Goal: Task Accomplishment & Management: Manage account settings

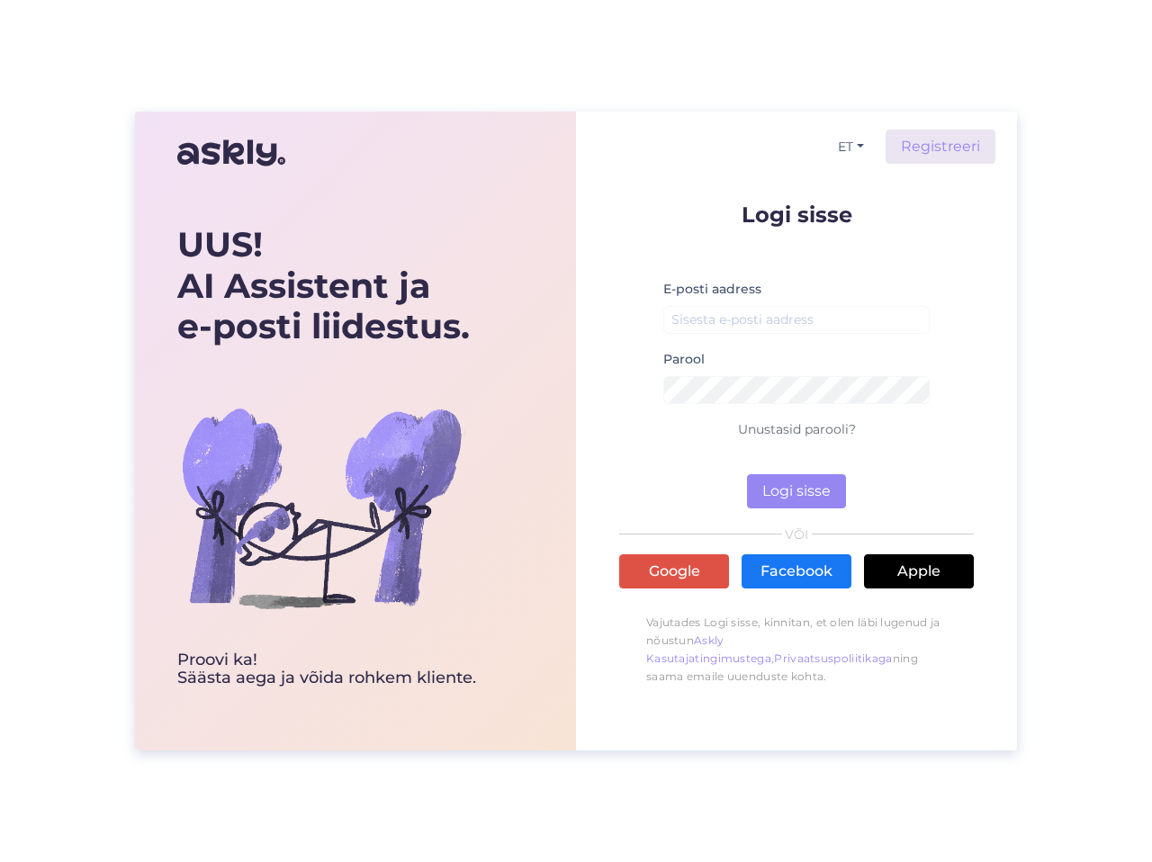
click at [772, 315] on input "email" at bounding box center [796, 320] width 266 height 28
click at [1065, 310] on div "UUS! AI Assistent ja e-posti liidestus. Proovi ka! Säästa aega [PERSON_NAME] ro…" at bounding box center [576, 431] width 1152 height 862
click at [834, 327] on input "email" at bounding box center [796, 320] width 266 height 28
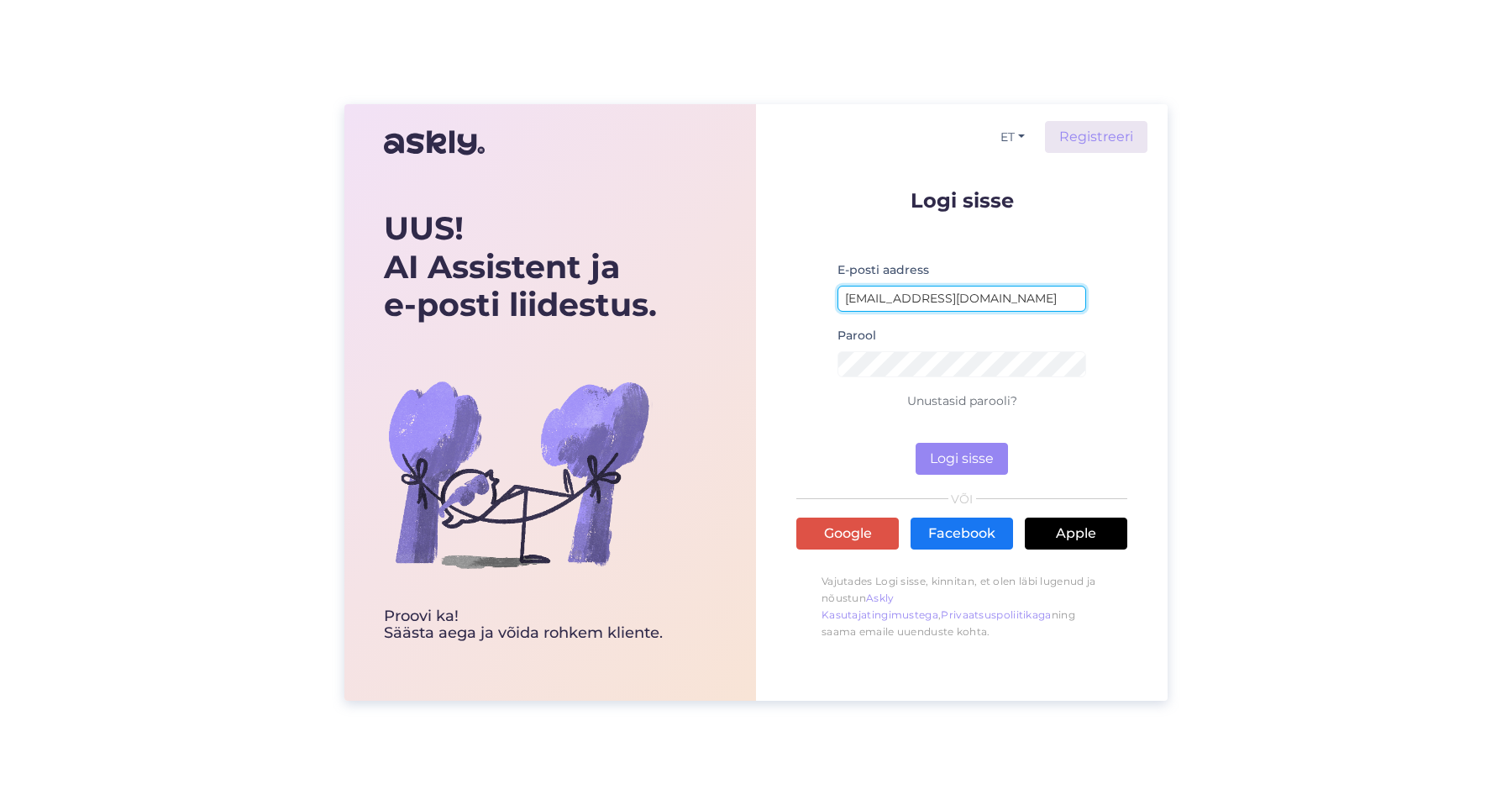
type input "[EMAIL_ADDRESS][DOMAIN_NAME]"
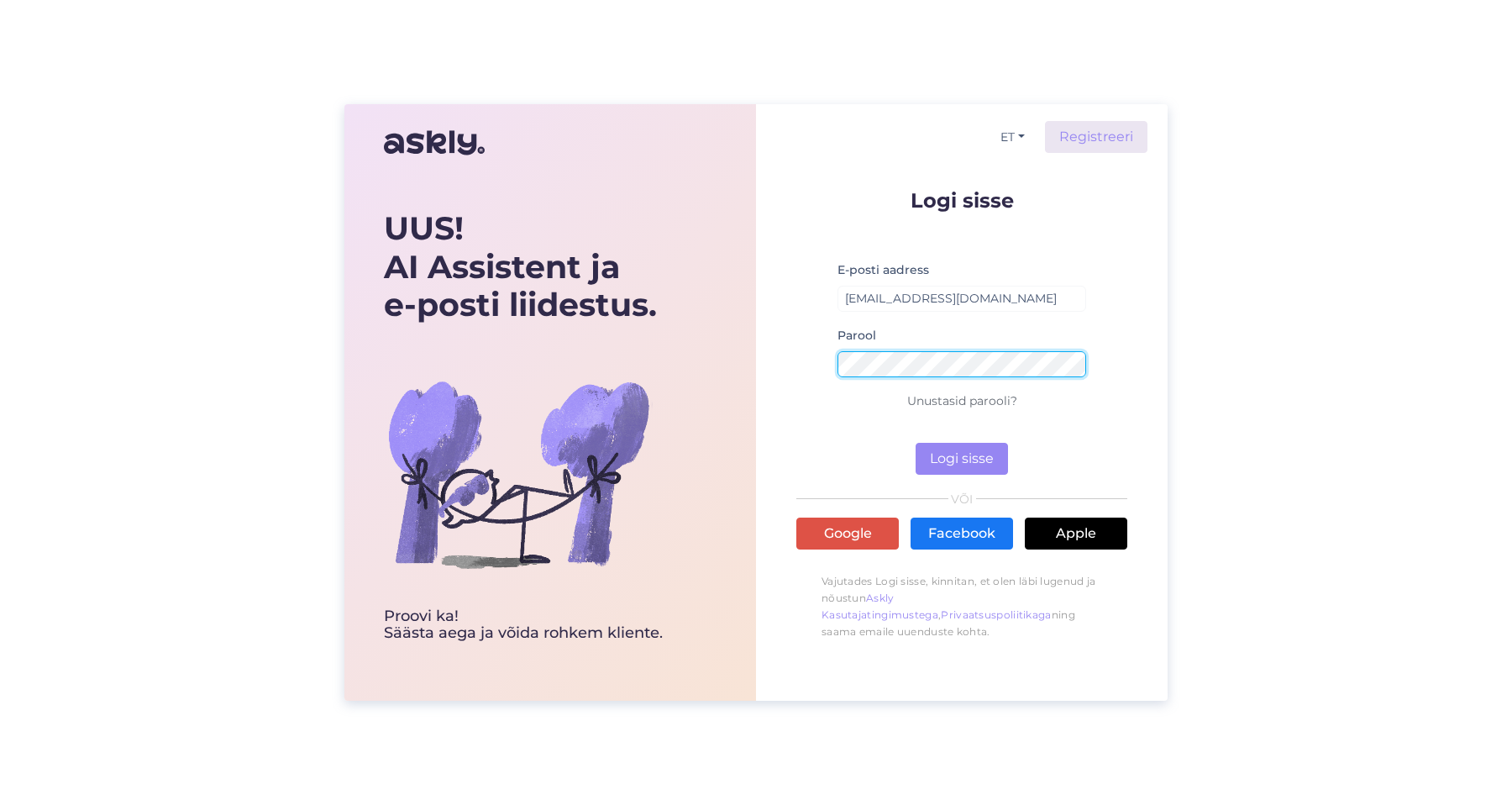
click at [916, 443] on button "Logi sisse" at bounding box center [961, 459] width 92 height 32
click at [955, 402] on link "Unustasid parooli?" at bounding box center [962, 401] width 110 height 15
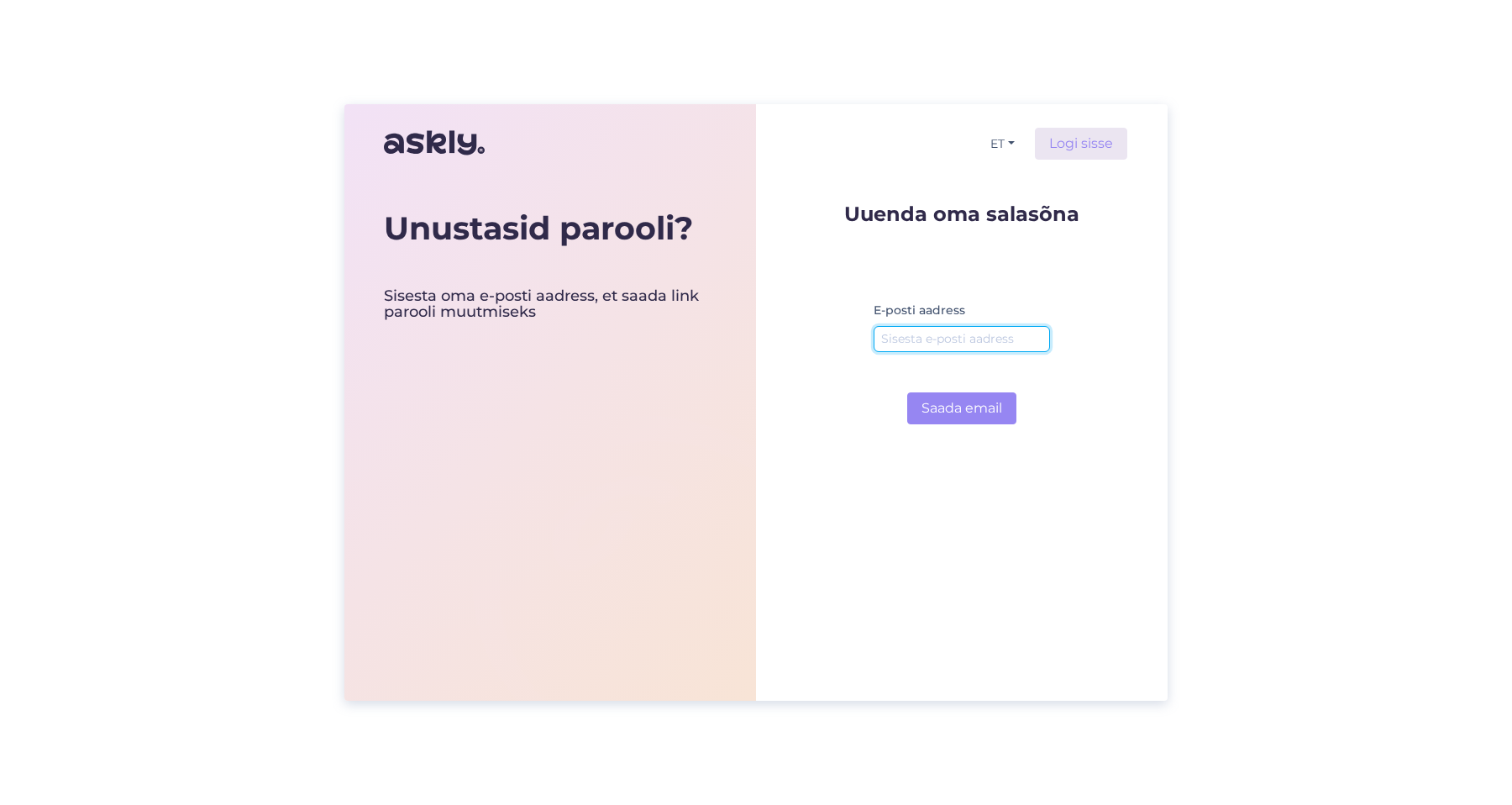
click at [950, 341] on input "email" at bounding box center [961, 339] width 176 height 26
type input "[EMAIL_ADDRESS][DOMAIN_NAME]"
click at [907, 392] on button "Saada email" at bounding box center [961, 408] width 109 height 32
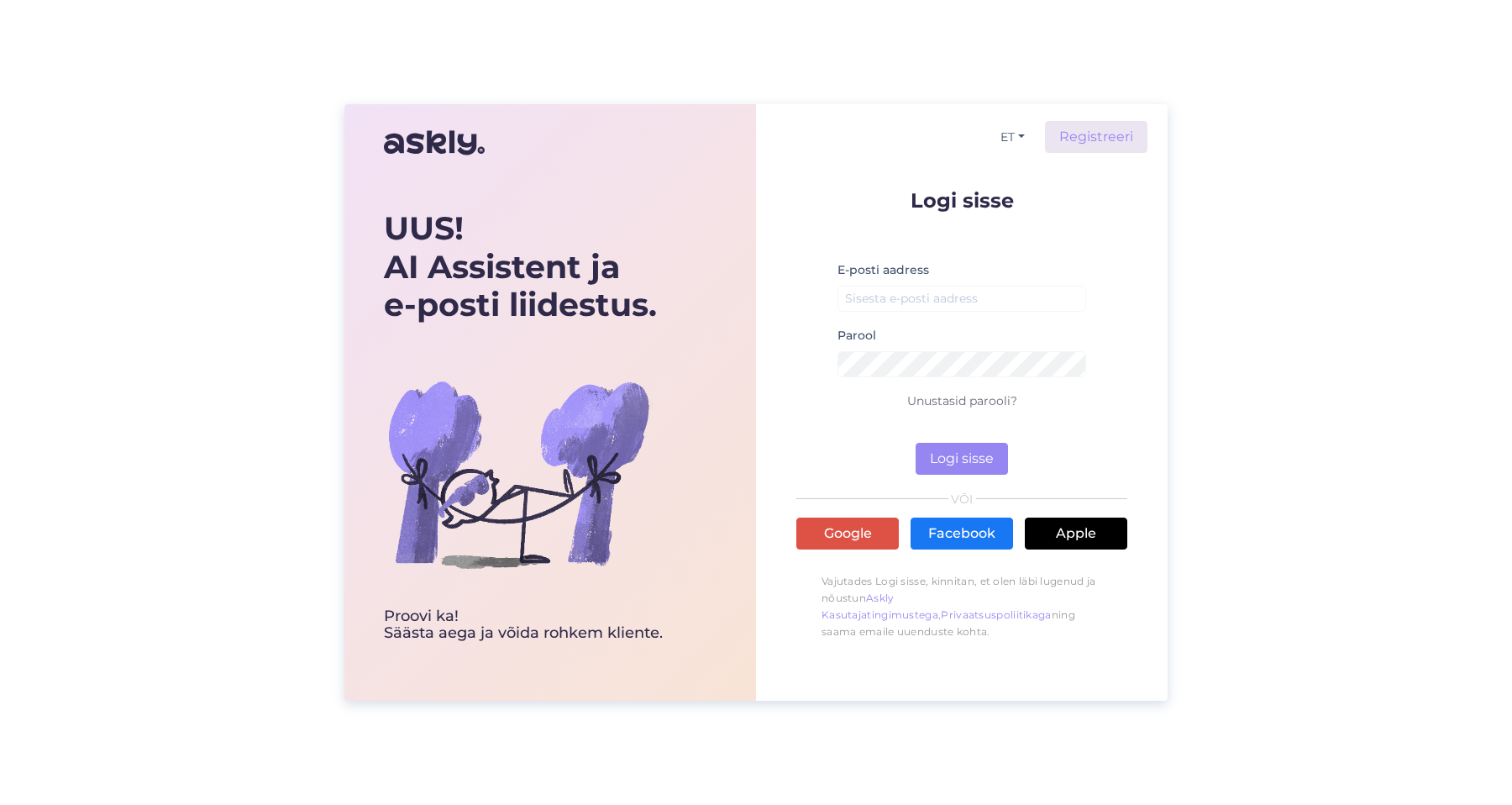
click at [891, 324] on small at bounding box center [961, 320] width 248 height 10
click at [881, 308] on input "email" at bounding box center [961, 299] width 248 height 26
type input "[EMAIL_ADDRESS][DOMAIN_NAME]"
click at [916, 443] on button "Logi sisse" at bounding box center [961, 459] width 92 height 32
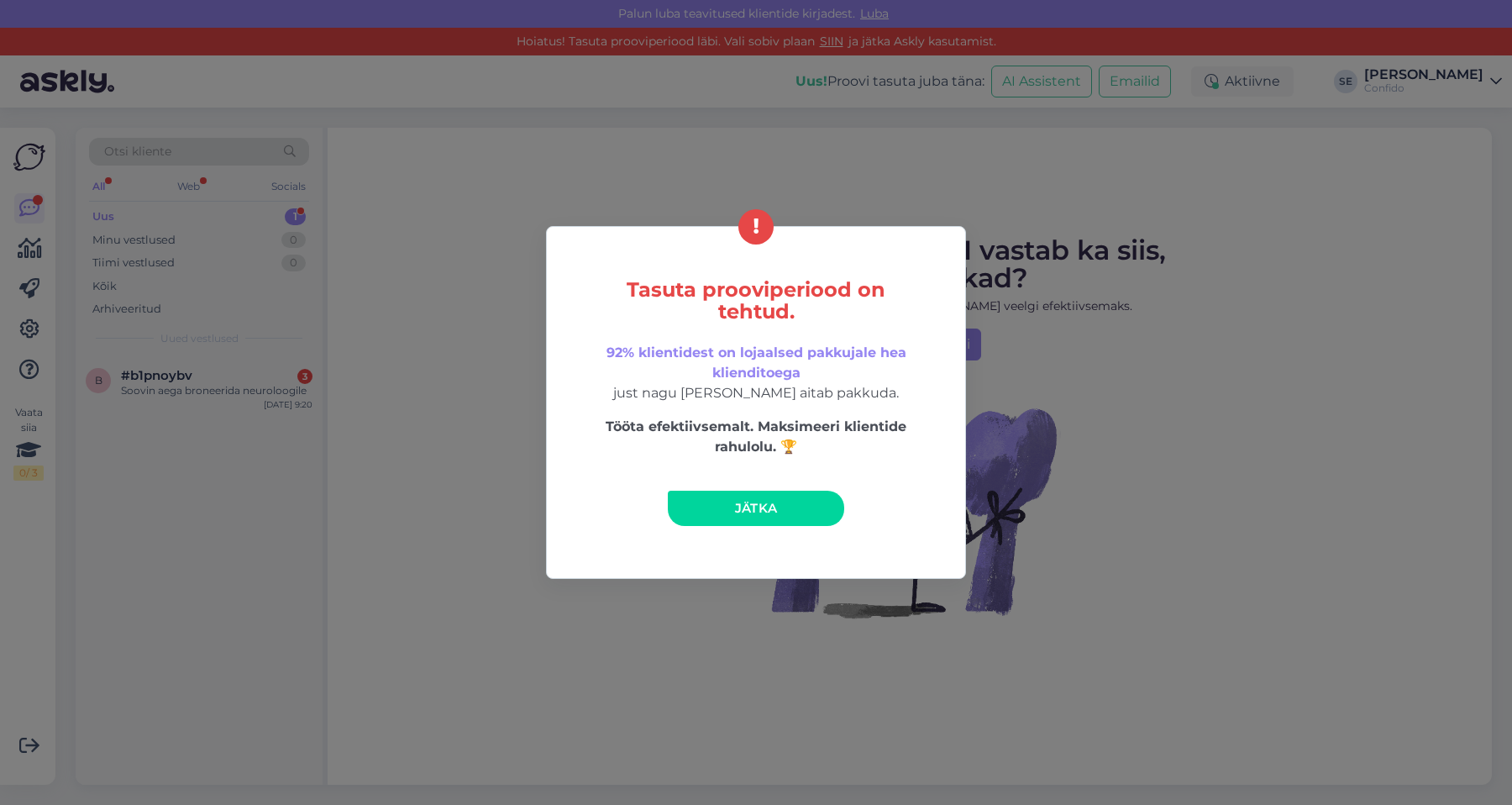
click at [756, 505] on span "Jätka" at bounding box center [757, 508] width 43 height 16
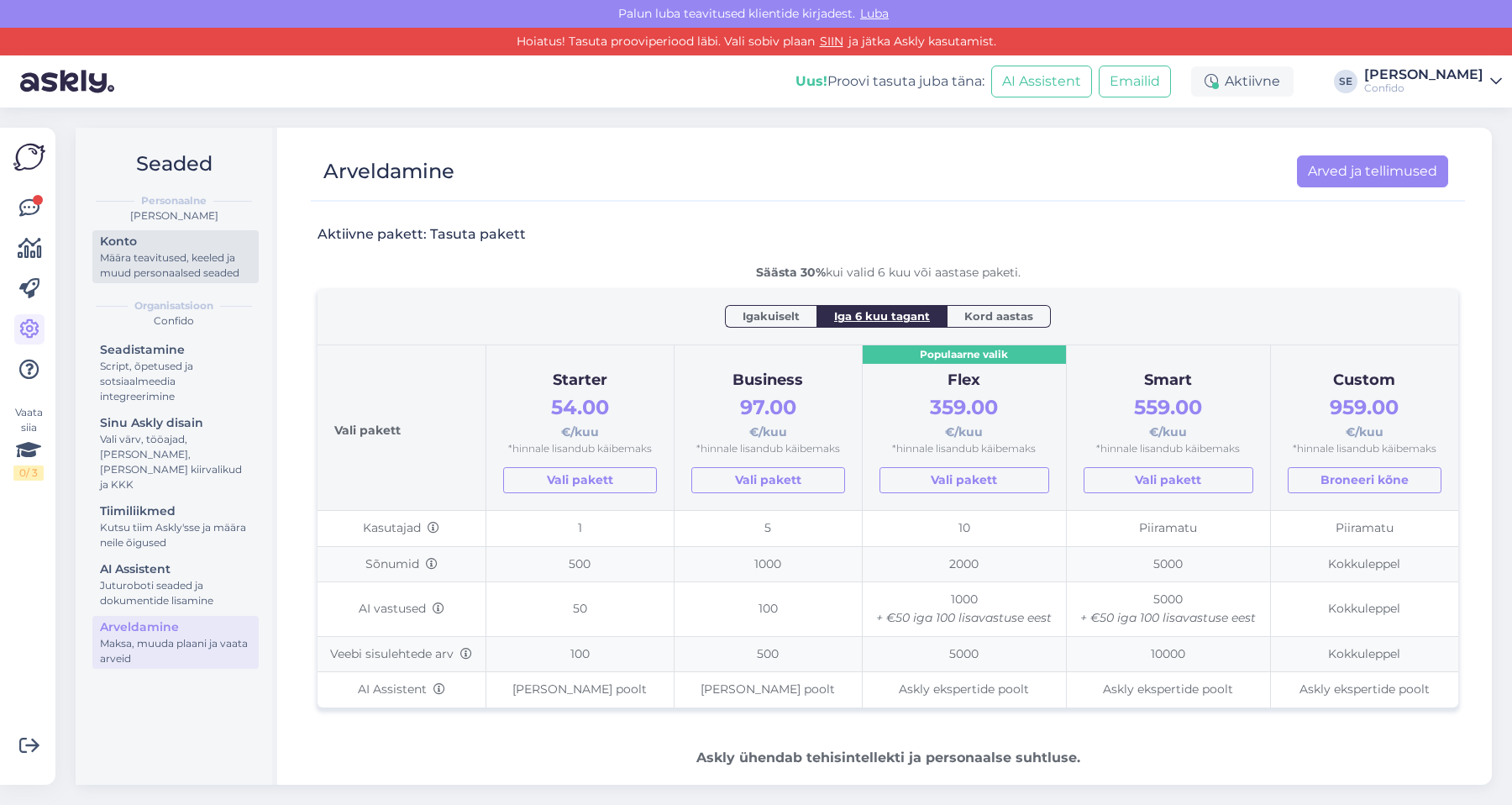
click at [154, 242] on div "Konto" at bounding box center [175, 241] width 151 height 18
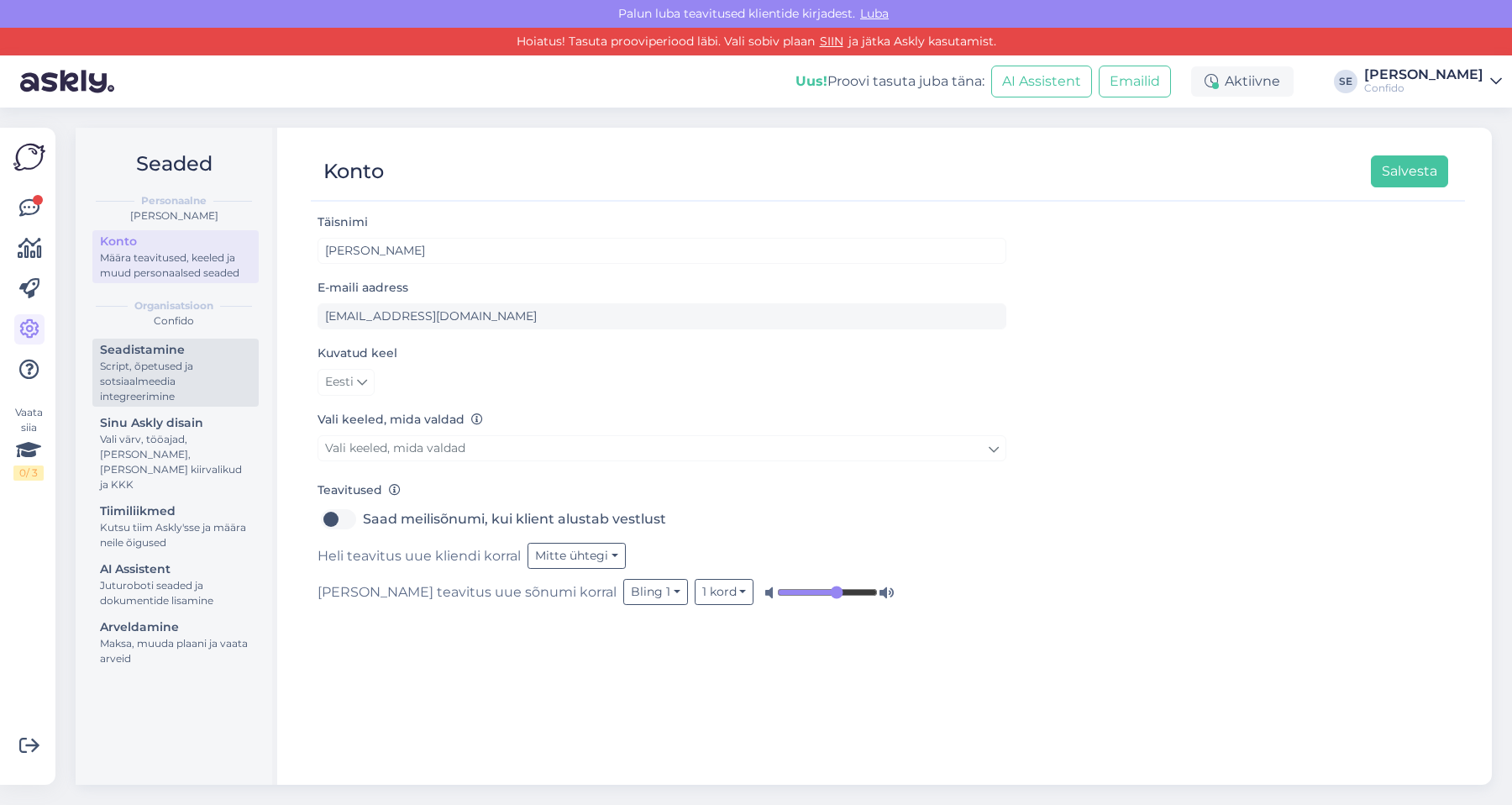
click at [164, 369] on div "Script, õpetused ja sotsiaalmeedia integreerimine" at bounding box center [175, 381] width 151 height 46
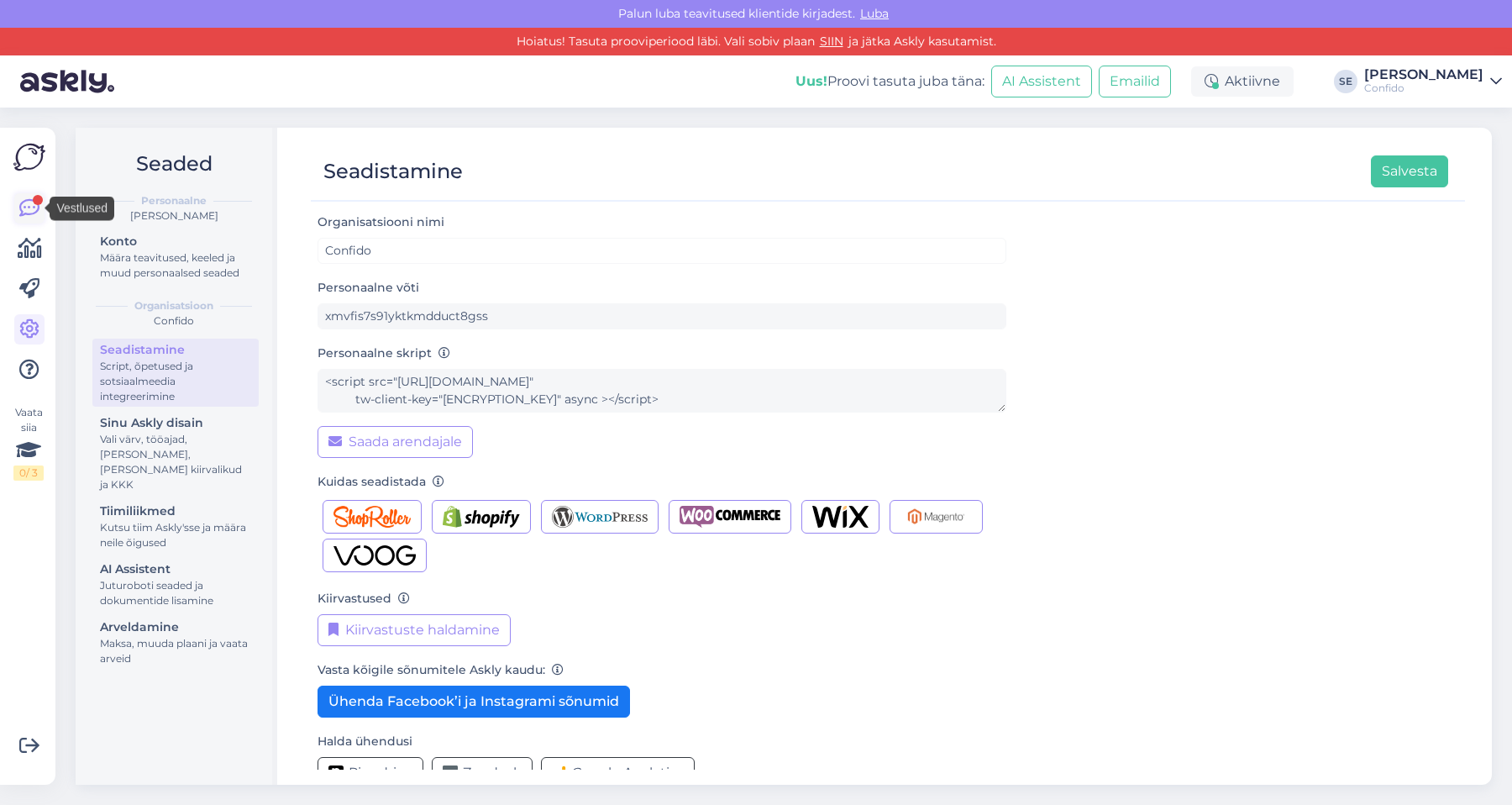
click at [34, 214] on icon at bounding box center [30, 208] width 21 height 21
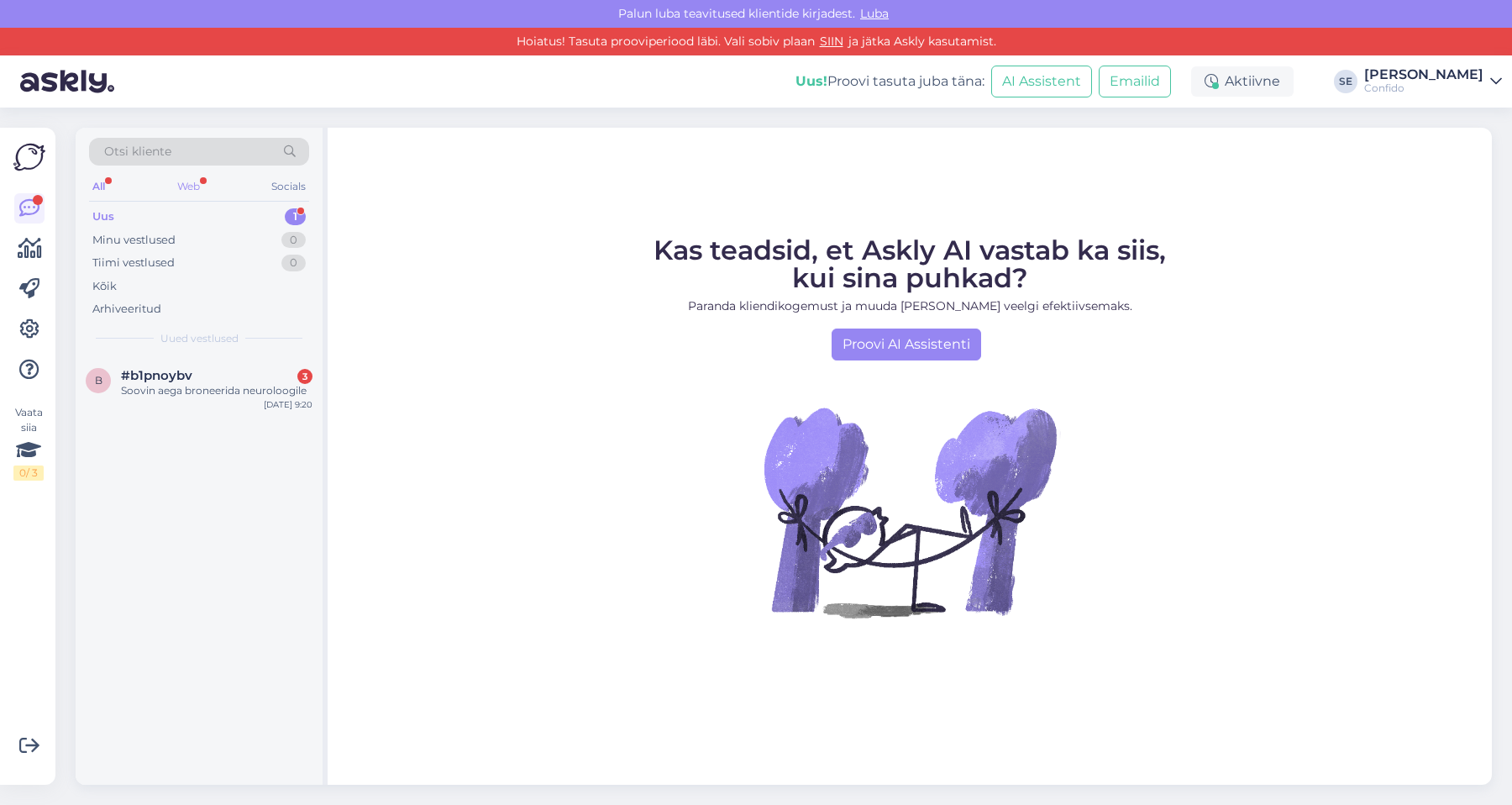
click at [191, 181] on div "Web" at bounding box center [189, 186] width 30 height 21
click at [156, 377] on span "#b1pnoybv" at bounding box center [157, 375] width 72 height 15
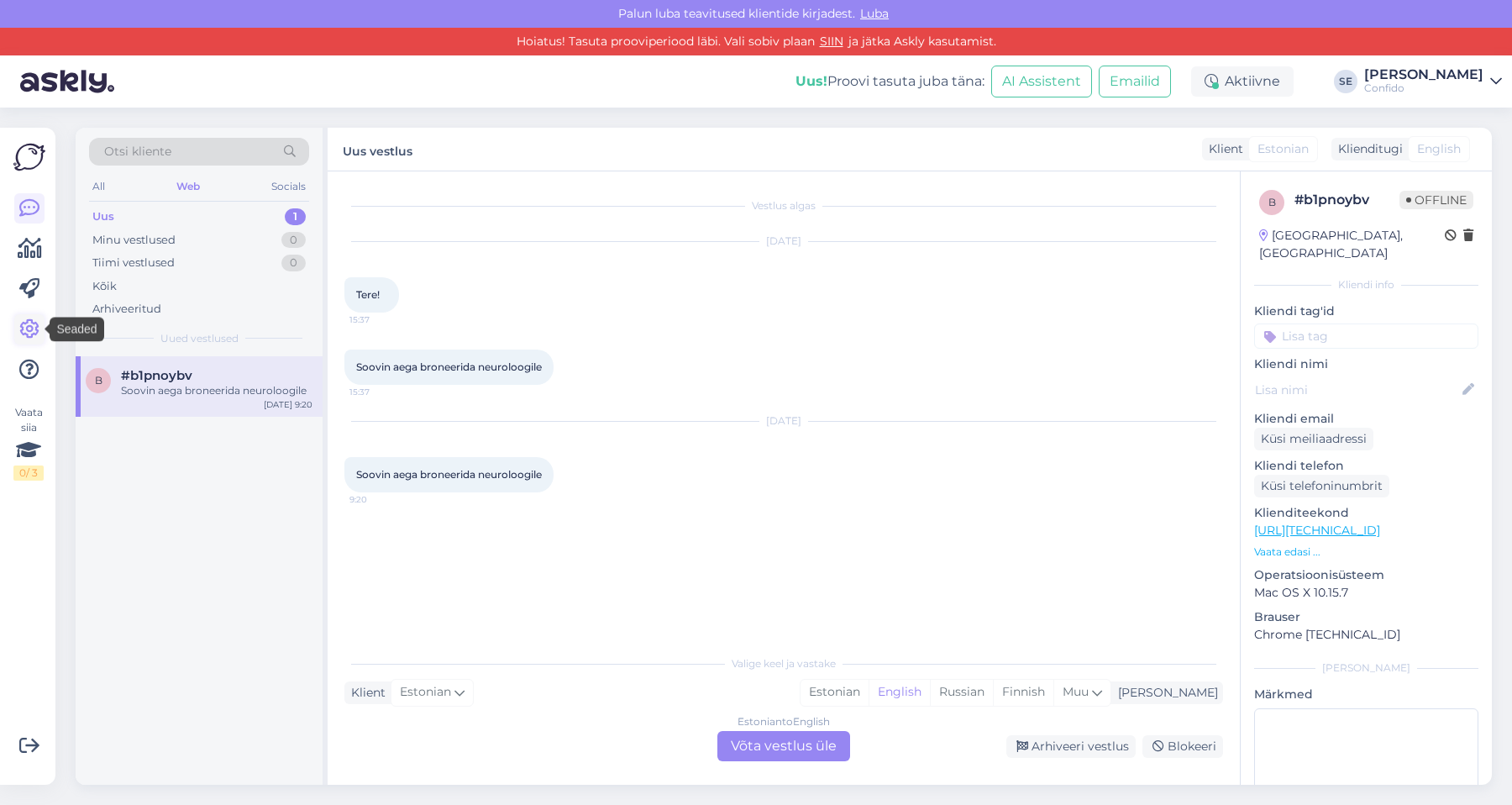
click at [30, 330] on icon at bounding box center [30, 330] width 21 height 21
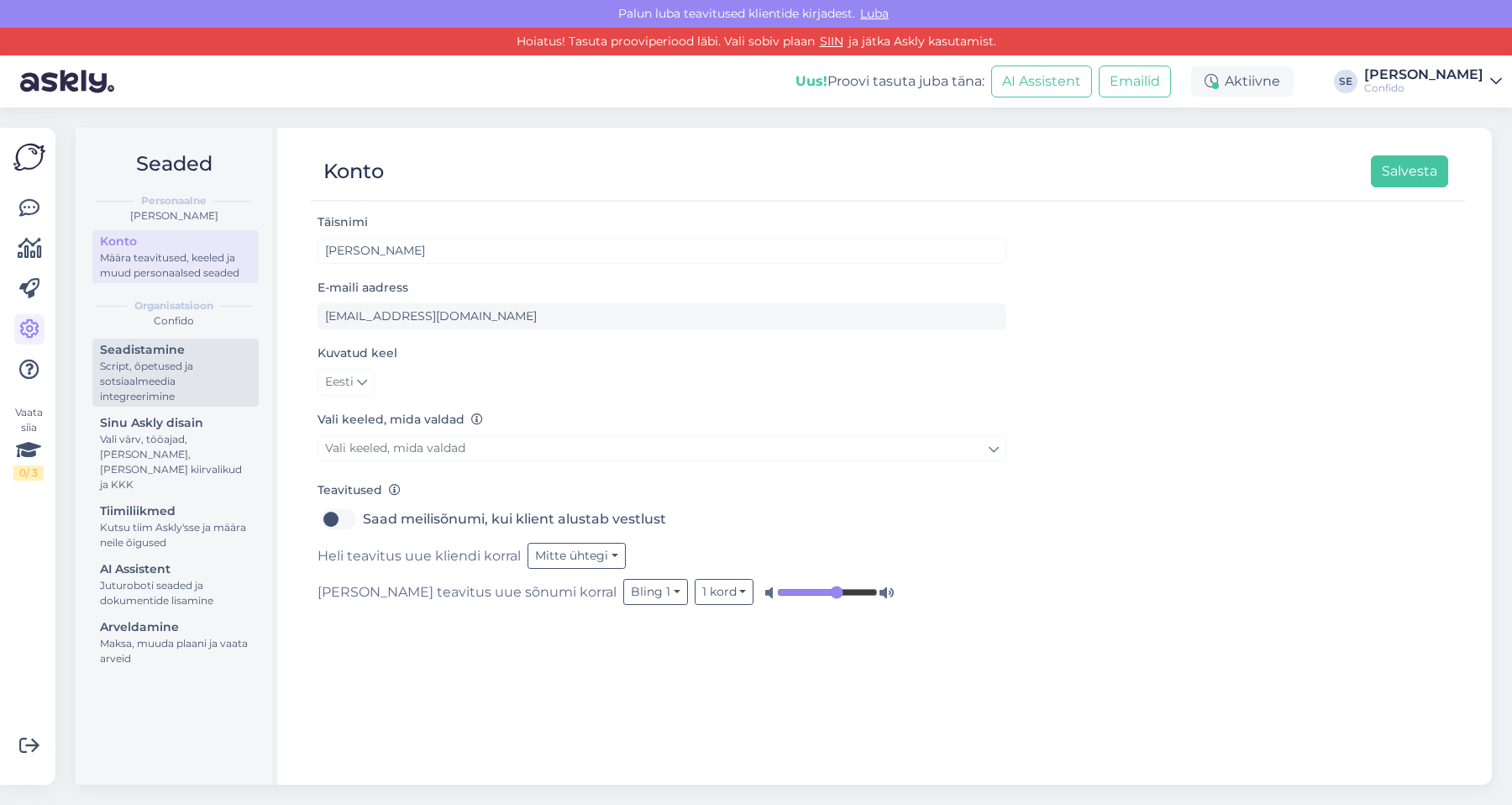
click at [156, 380] on div "Script, õpetused ja sotsiaalmeedia integreerimine" at bounding box center [175, 381] width 151 height 46
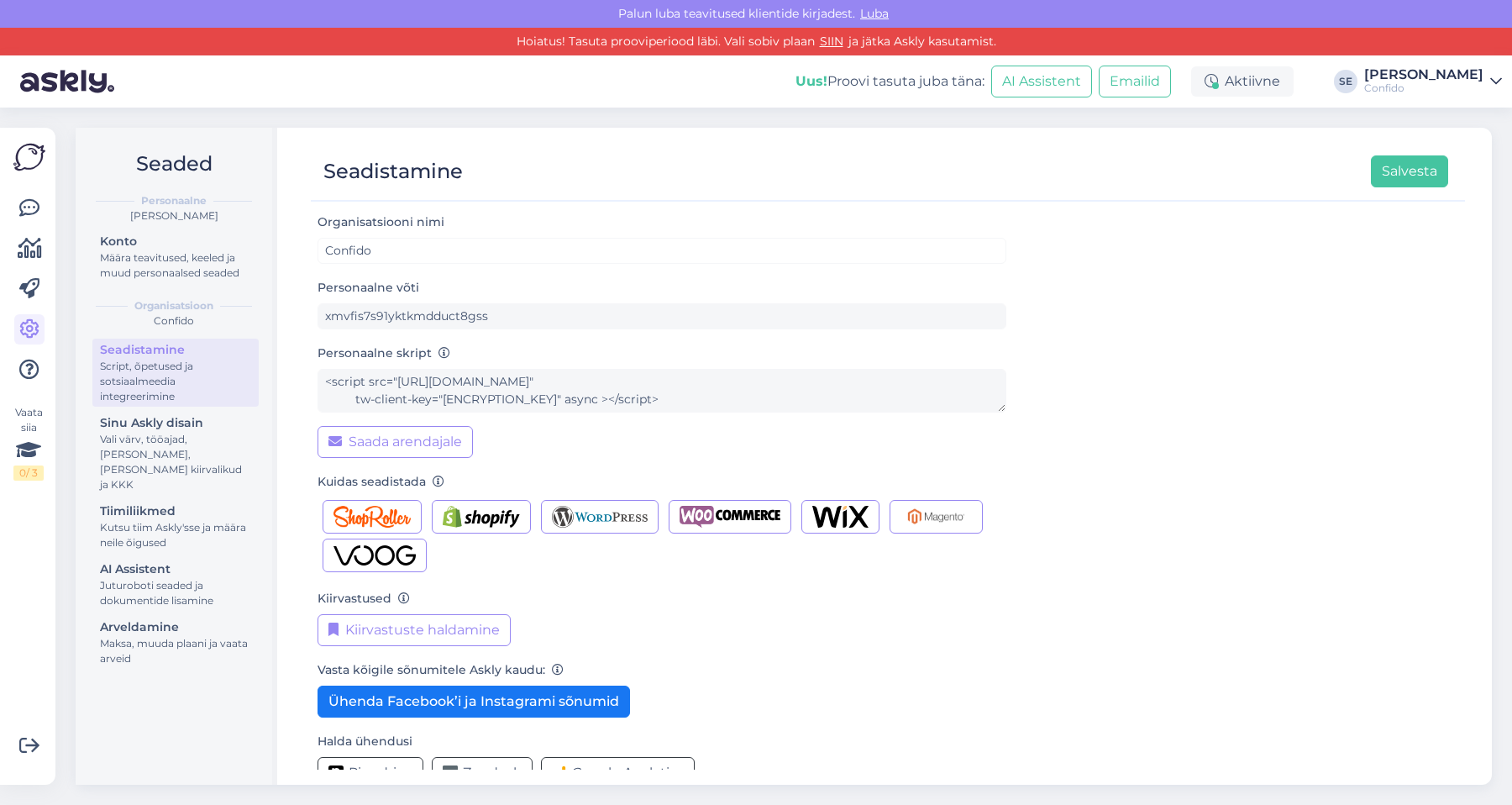
click at [712, 299] on div "Personaalne võti xmvfis7s91yktkmdduct8gss" at bounding box center [662, 304] width 689 height 52
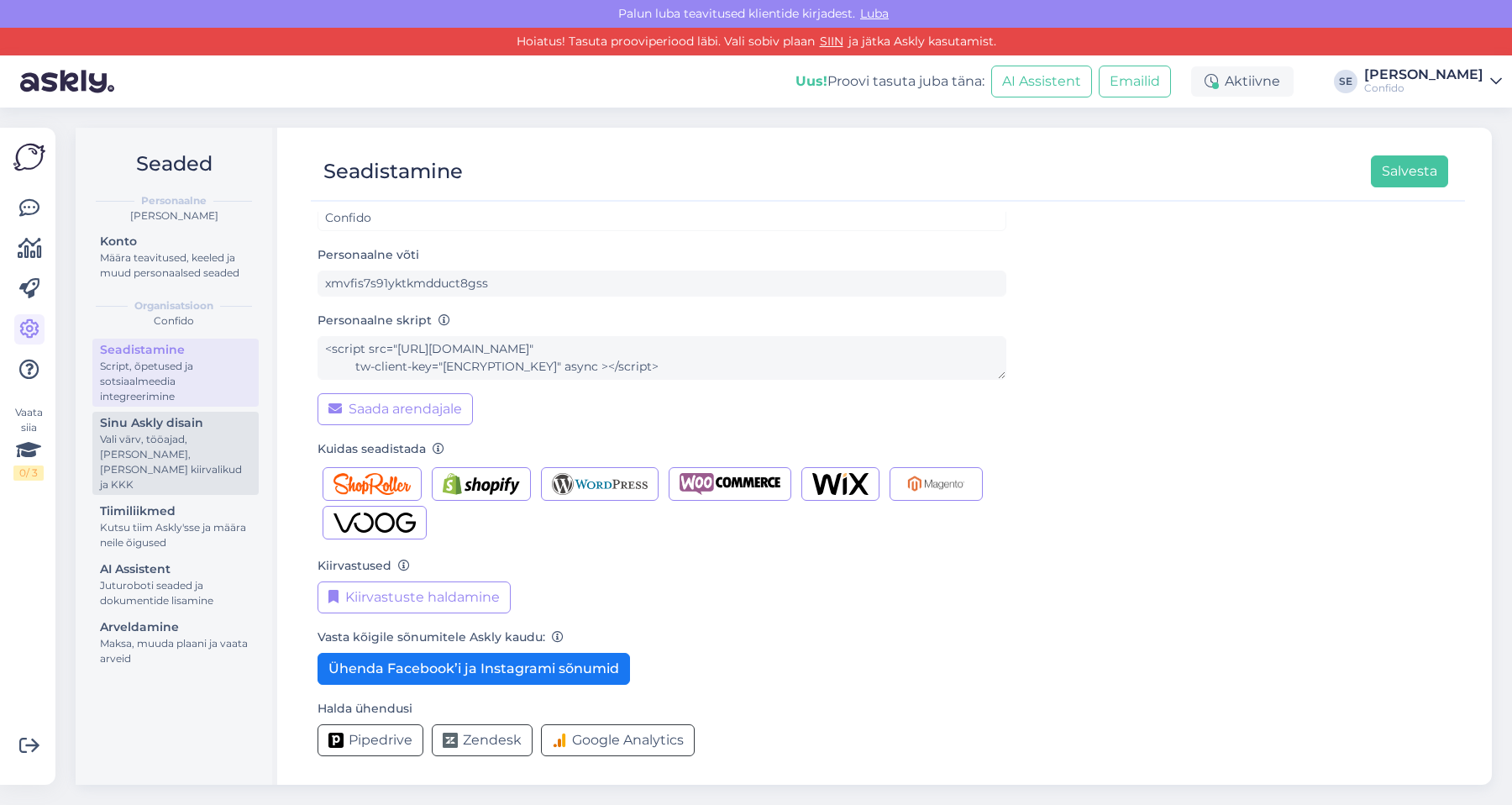
click at [165, 453] on div "Vali värv, tööajad, [PERSON_NAME], [PERSON_NAME] kiirvalikud ja KKK" at bounding box center [175, 462] width 151 height 61
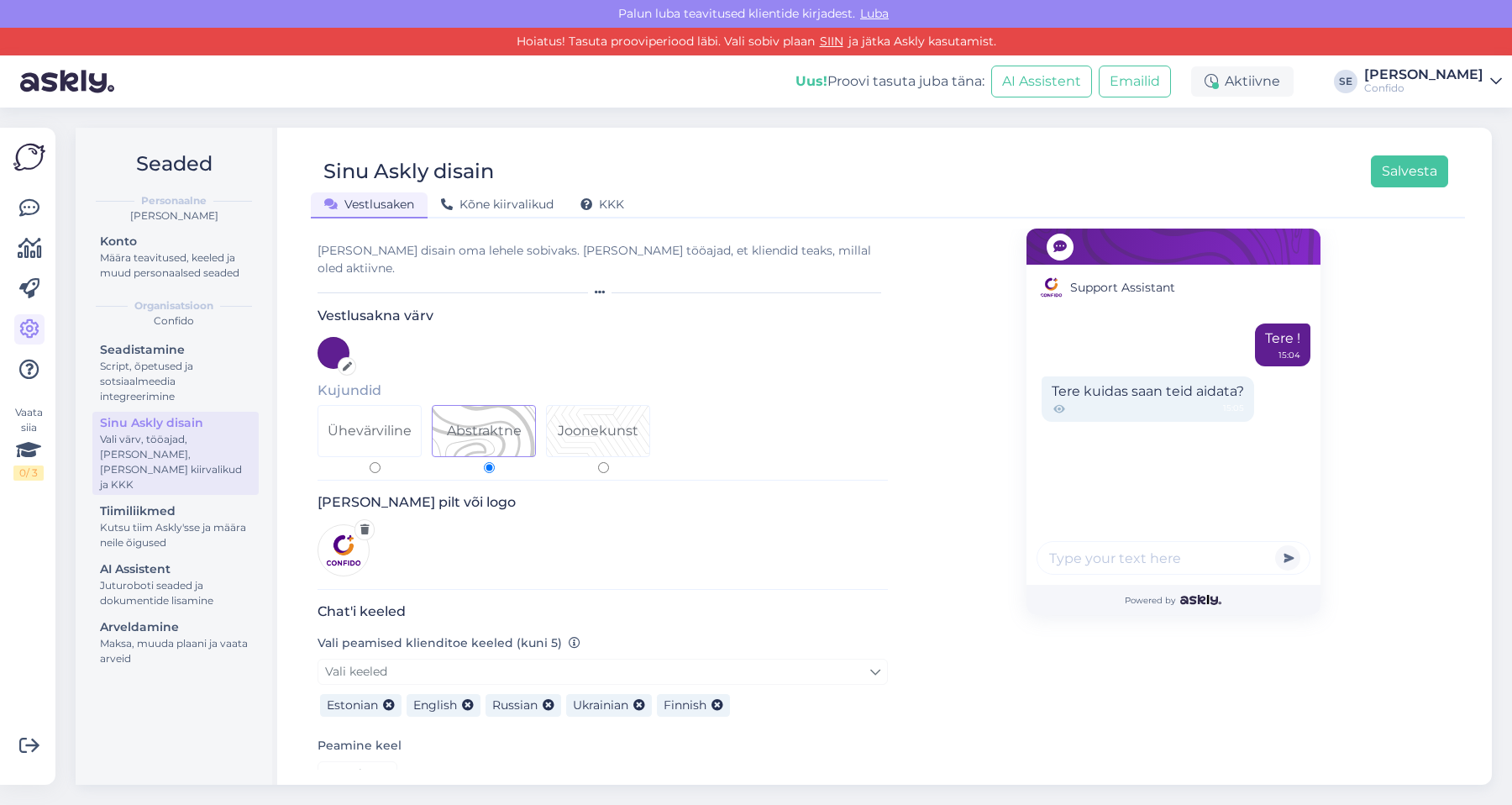
click at [147, 287] on div "Konto Määra teavitused, keeled ja muud personaalsed seaded" at bounding box center [175, 260] width 166 height 58
click at [107, 258] on div "Määra teavitused, keeled ja muud personaalsed seaded" at bounding box center [175, 265] width 151 height 30
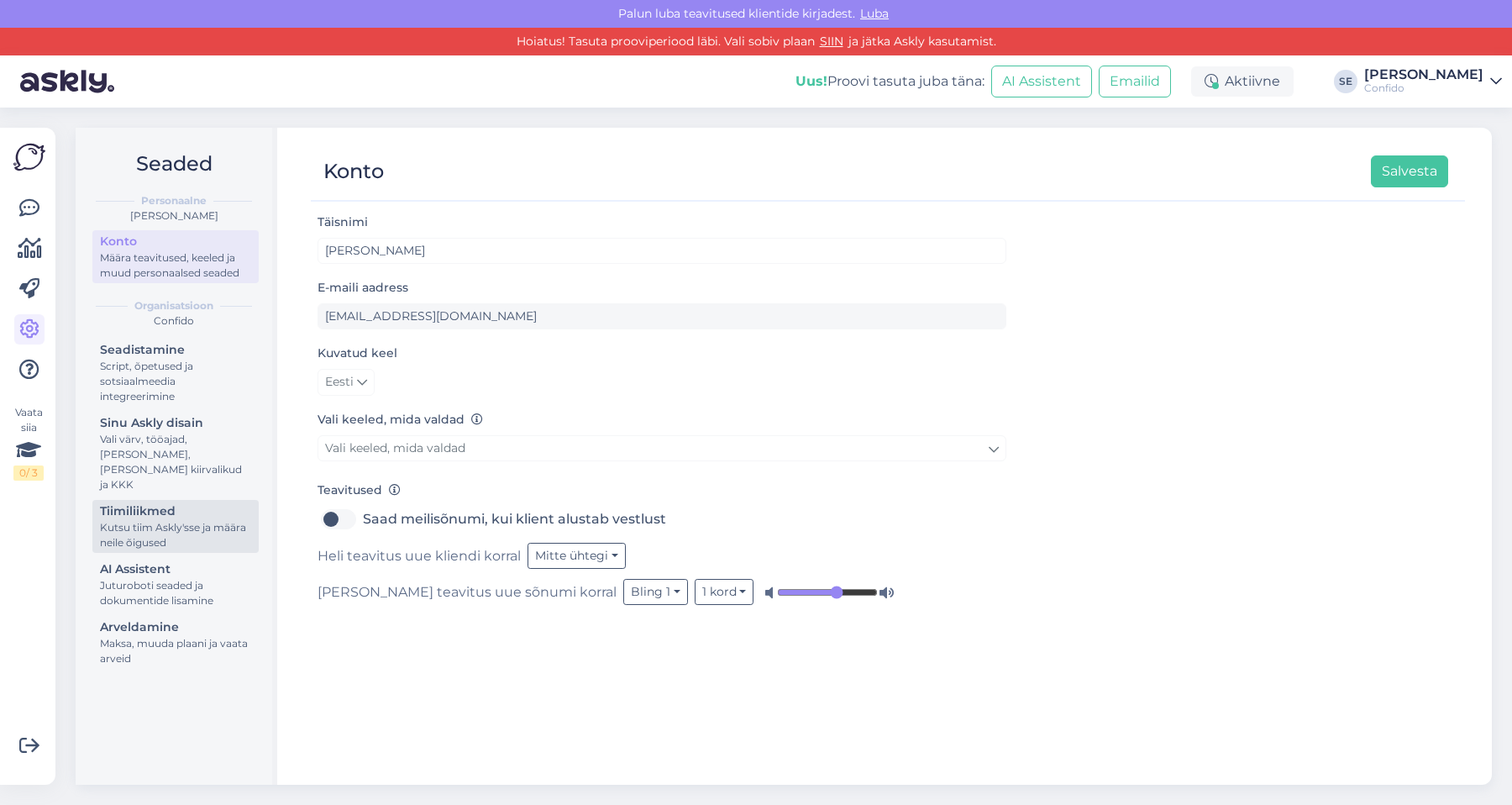
click at [145, 502] on div "Tiimiliikmed" at bounding box center [175, 511] width 151 height 18
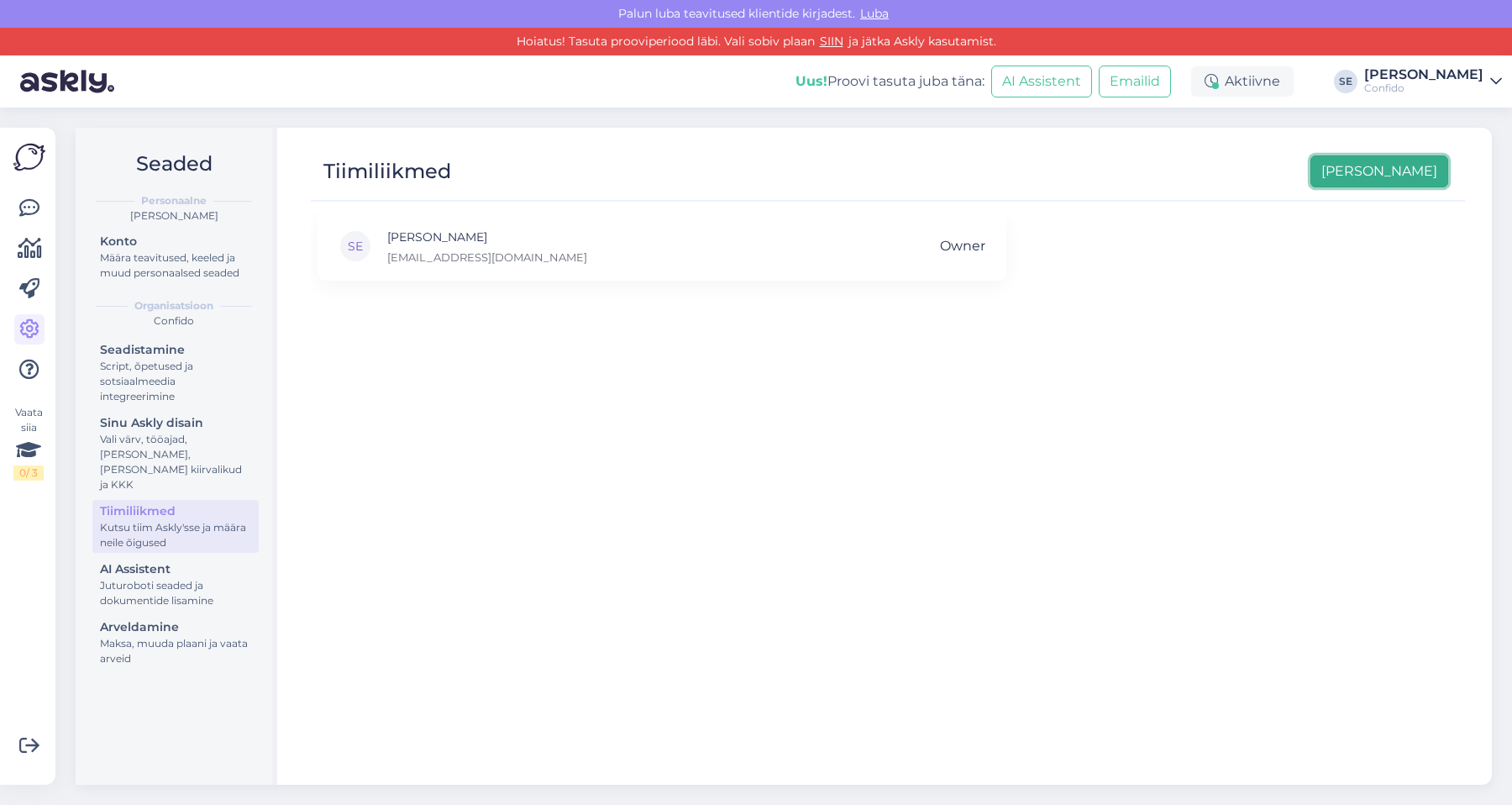
click at [1074, 175] on button "[PERSON_NAME]" at bounding box center [1379, 172] width 138 height 32
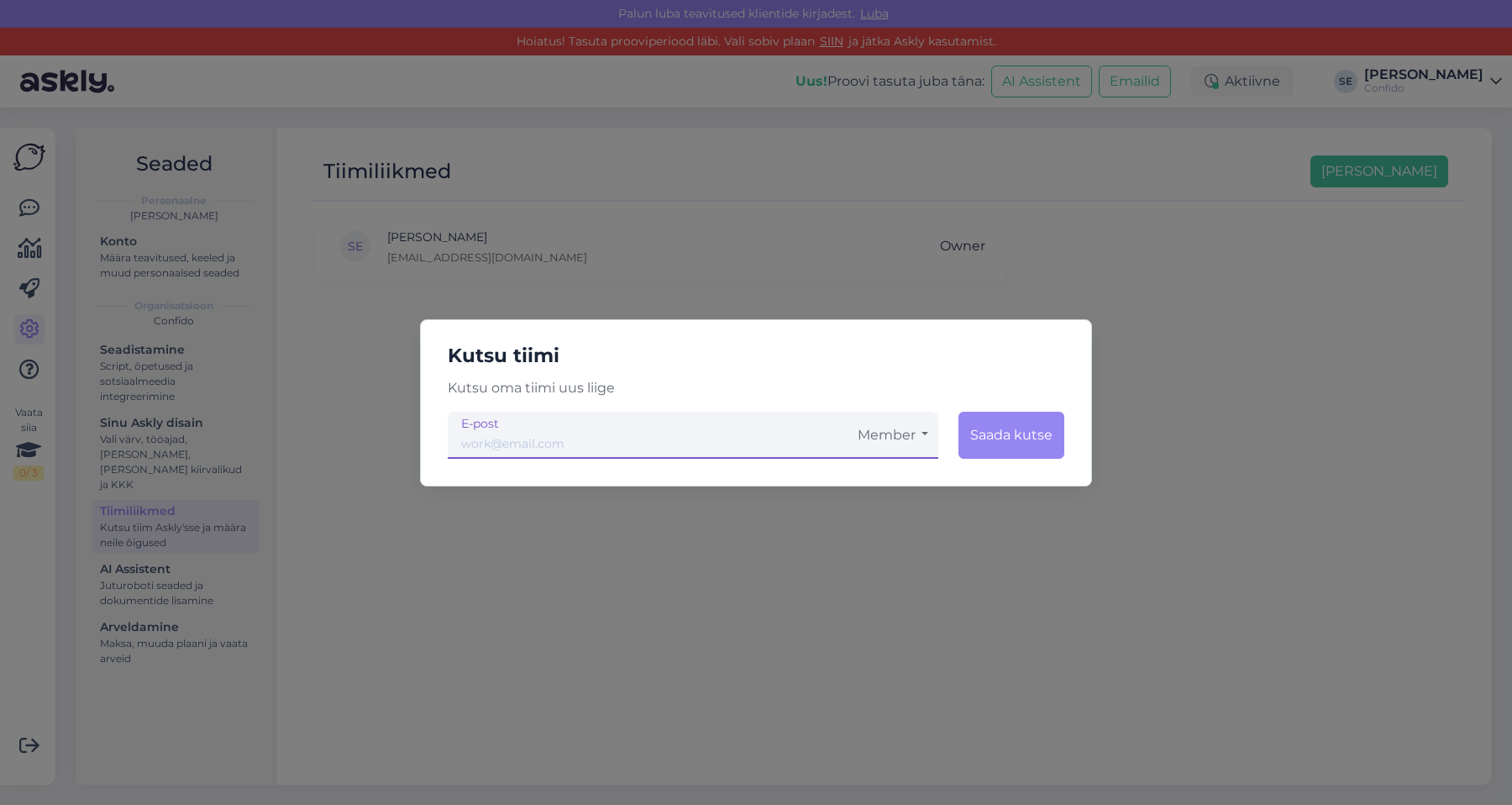
click at [571, 444] on input "email" at bounding box center [648, 435] width 399 height 47
type input "ene"
type input "[EMAIL_ADDRESS][DOMAIN_NAME]"
click at [889, 438] on button "Member" at bounding box center [892, 435] width 91 height 47
click at [888, 522] on link "Admin" at bounding box center [892, 523] width 91 height 42
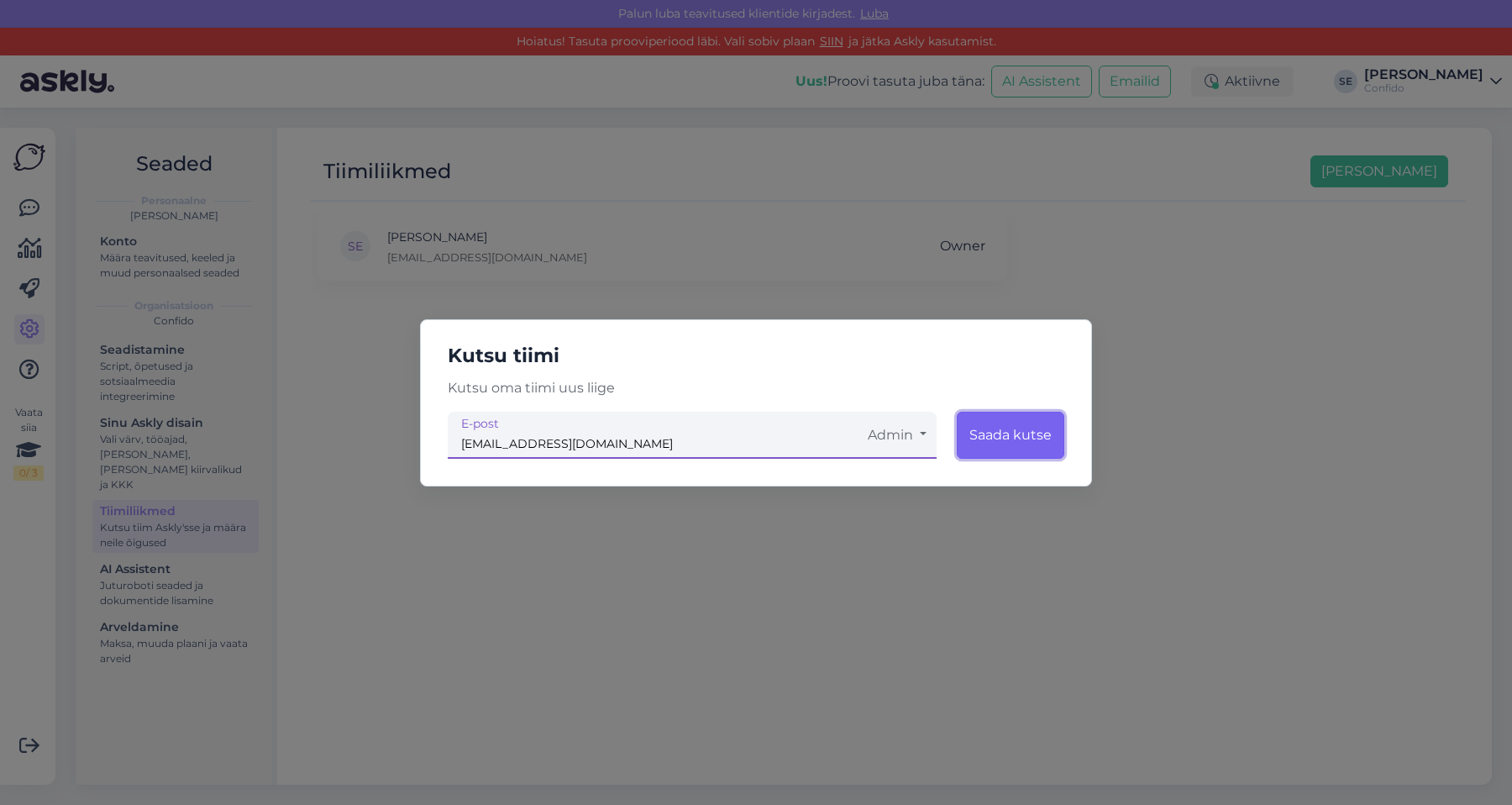
click at [1029, 442] on button "Saada kutse" at bounding box center [1010, 435] width 107 height 47
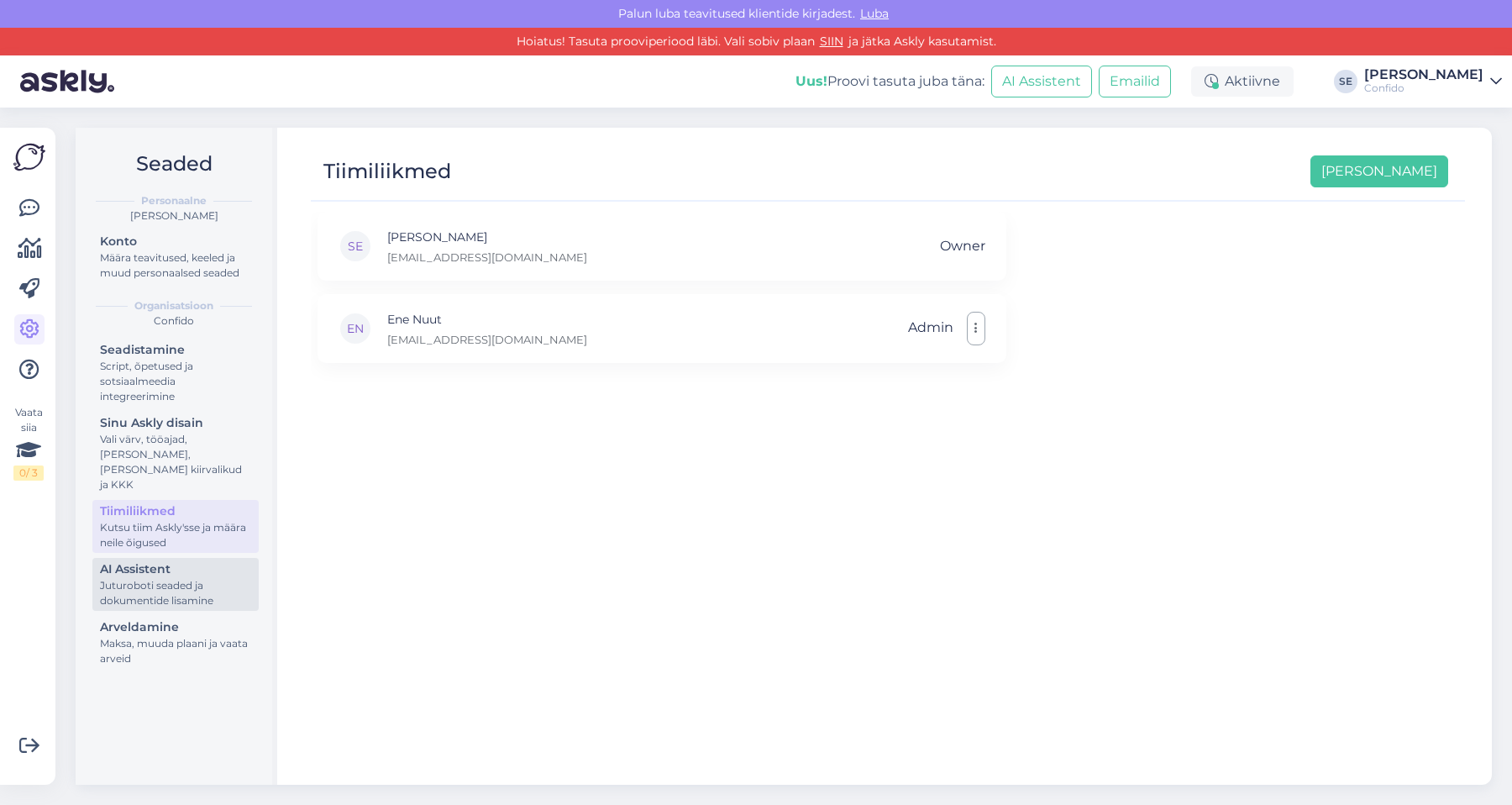
click at [164, 579] on div "Juturoboti seaded ja dokumentide lisamine" at bounding box center [175, 593] width 151 height 30
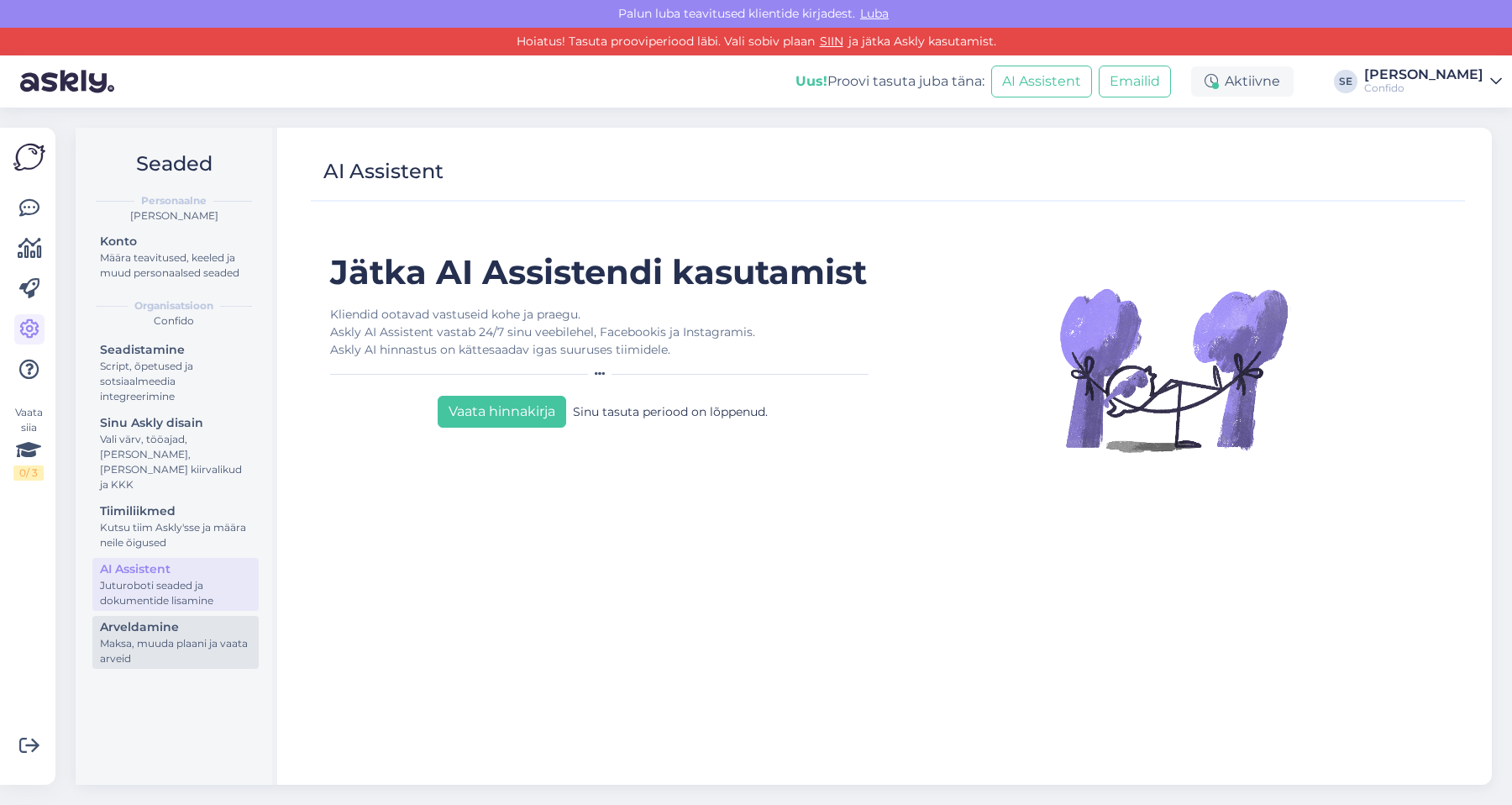
click at [181, 636] on div "Maksa, muuda plaani ja vaata arveid" at bounding box center [175, 651] width 151 height 30
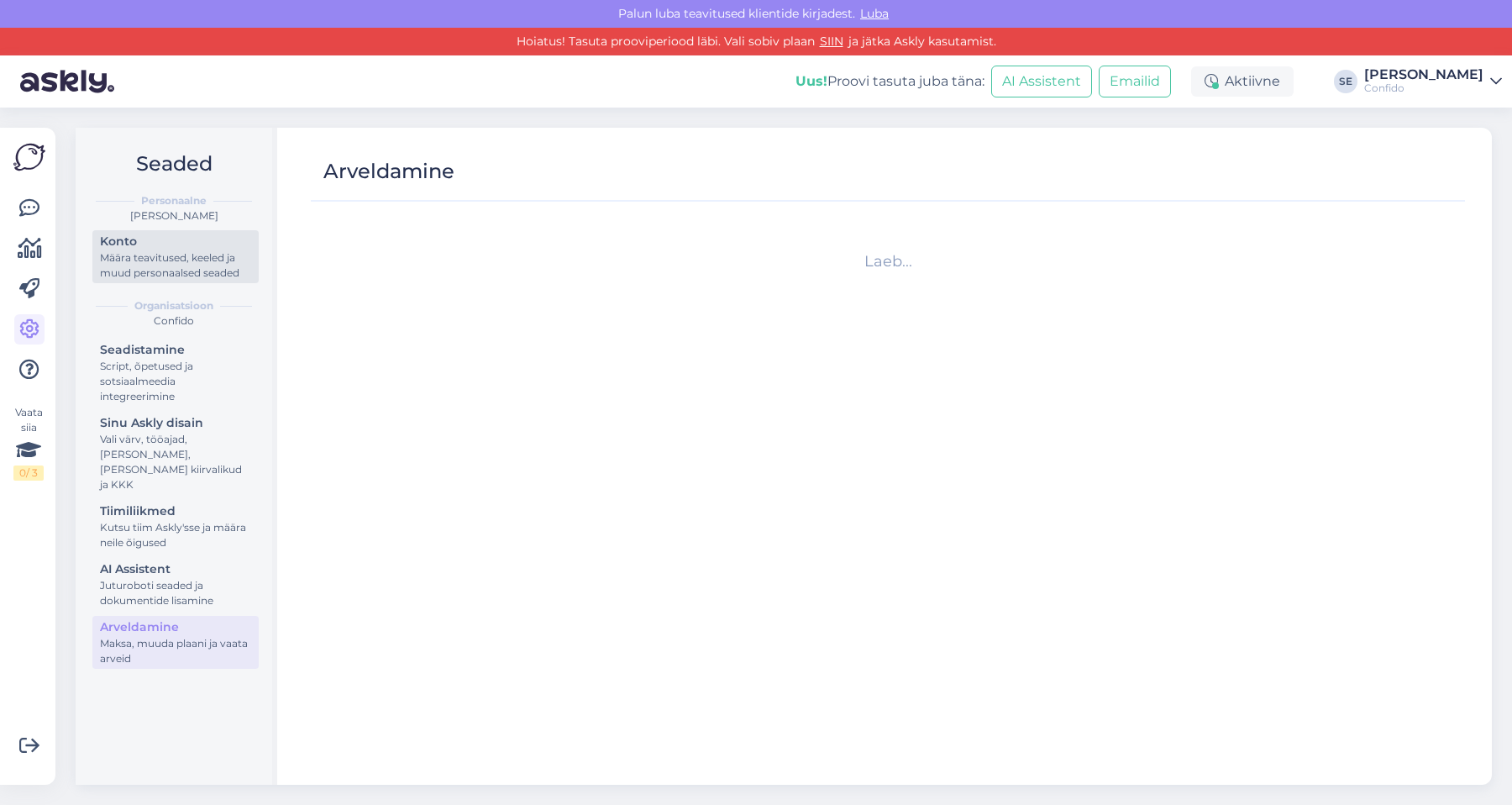
click at [164, 257] on div "Määra teavitused, keeled ja muud personaalsed seaded" at bounding box center [175, 265] width 151 height 30
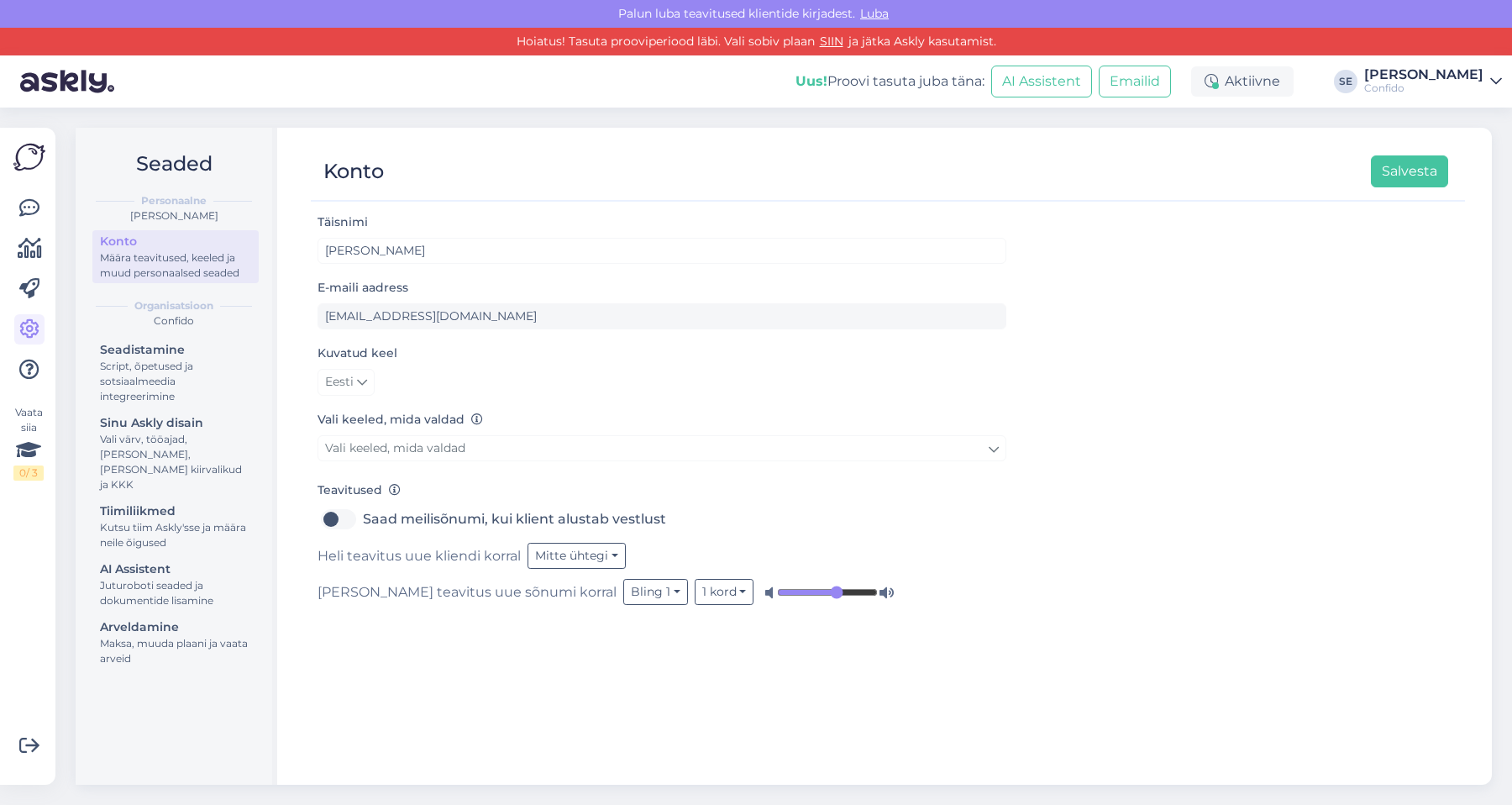
click at [803, 112] on div "Seaded Personaalne [PERSON_NAME] Määra teavitused, keeled ja muud personaalsed …" at bounding box center [789, 456] width 1447 height 698
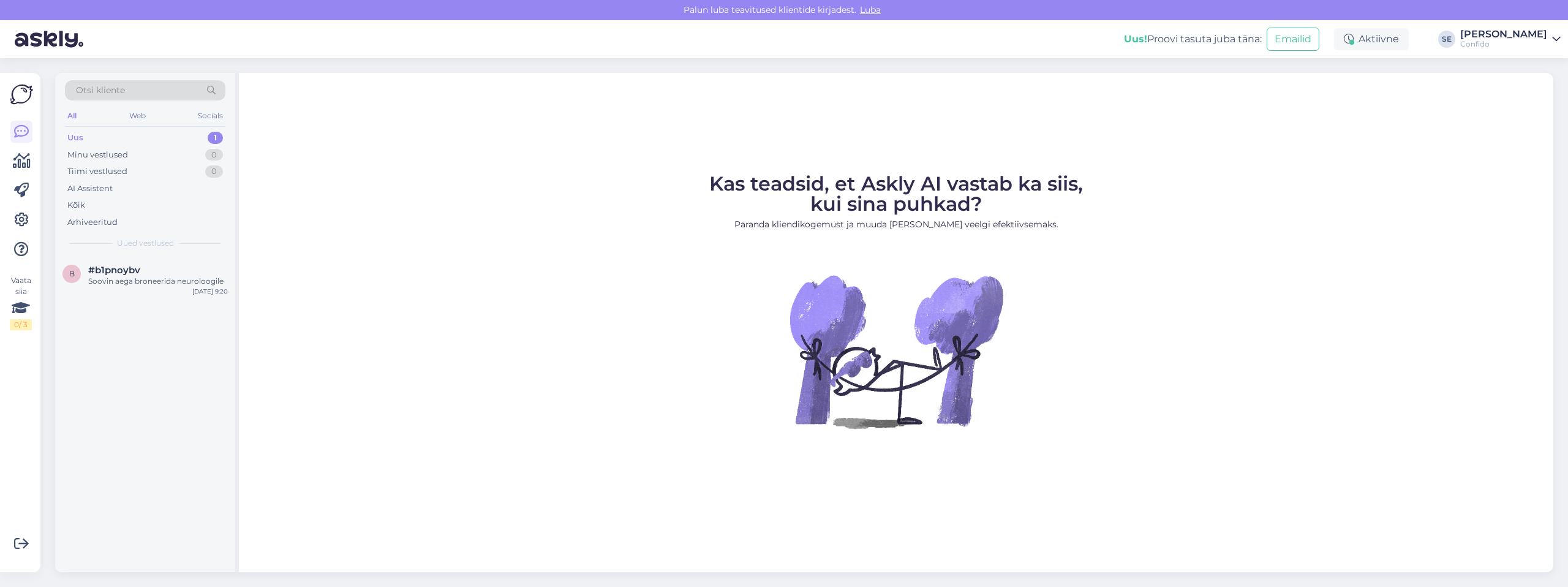
click at [97, 138] on div "Uus 1" at bounding box center [145, 138] width 161 height 17
click at [26, 224] on icon at bounding box center [22, 220] width 15 height 15
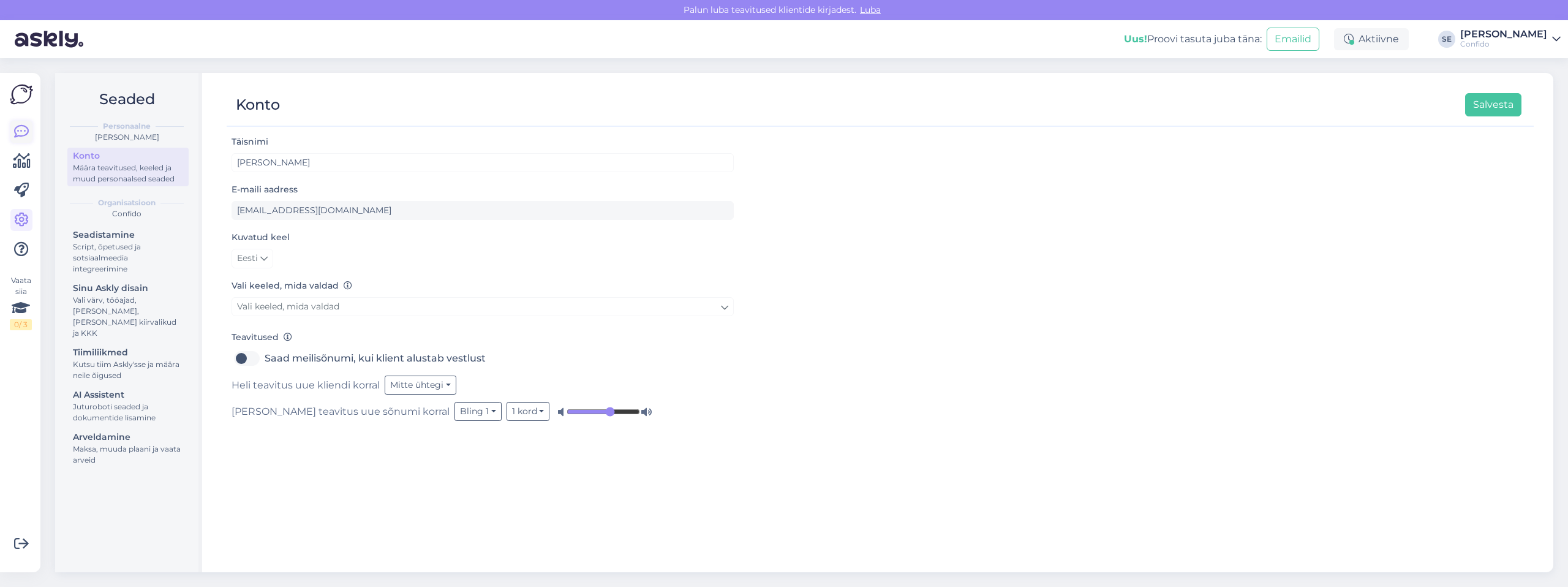
click at [18, 126] on icon at bounding box center [22, 132] width 15 height 15
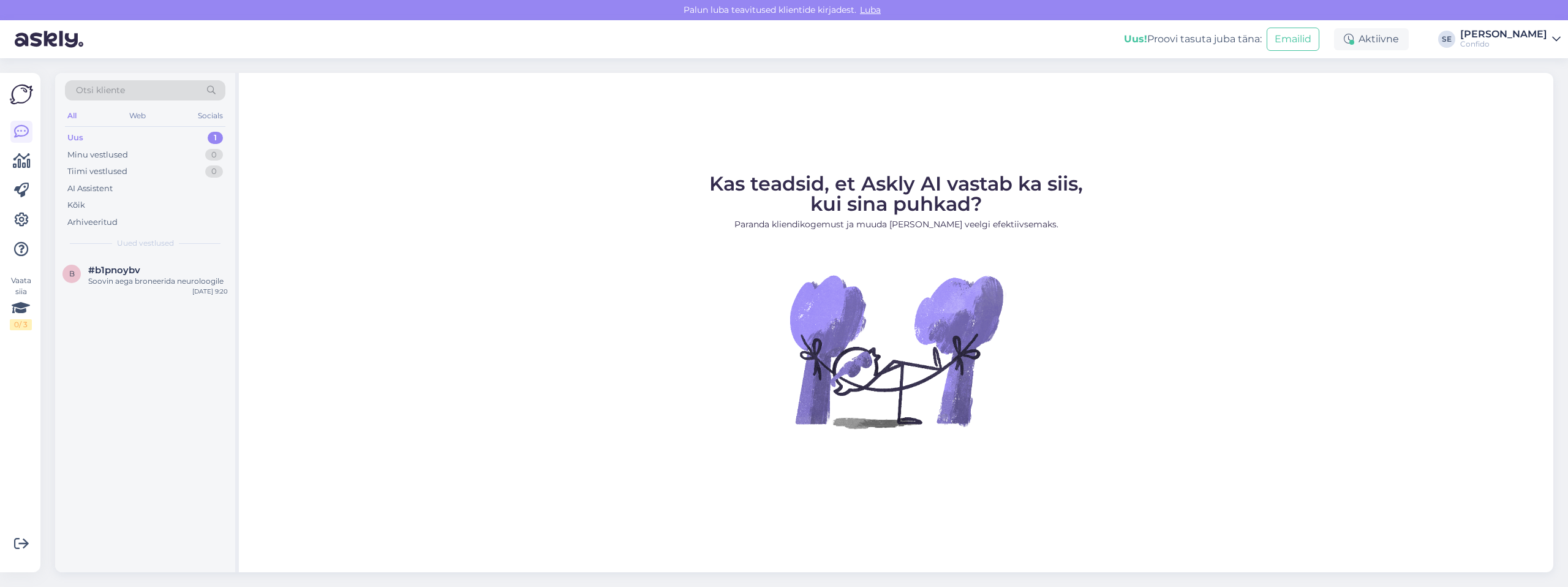
click at [336, 128] on div "Kas teadsid, et Askly AI vastab ka siis, kui sina puhkad? Paranda kliendikogemu…" at bounding box center [896, 323] width 1315 height 500
